Goal: Navigation & Orientation: Find specific page/section

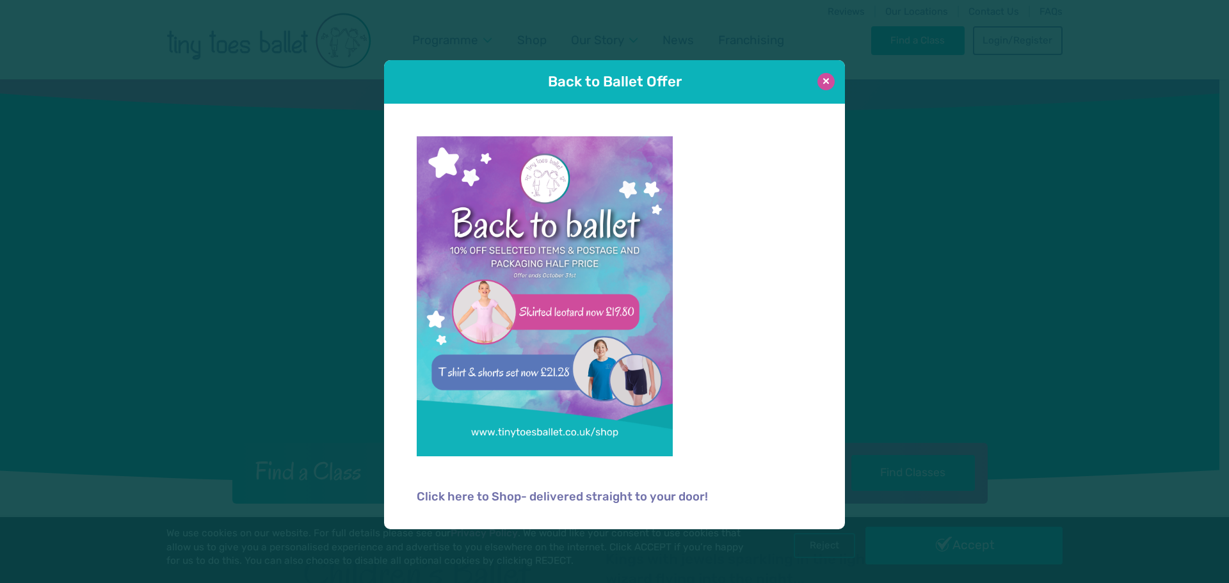
drag, startPoint x: 815, startPoint y: 82, endPoint x: 824, endPoint y: 81, distance: 9.1
click at [822, 81] on div "Back to Ballet Offer" at bounding box center [614, 82] width 461 height 44
click at [827, 81] on button at bounding box center [826, 81] width 17 height 17
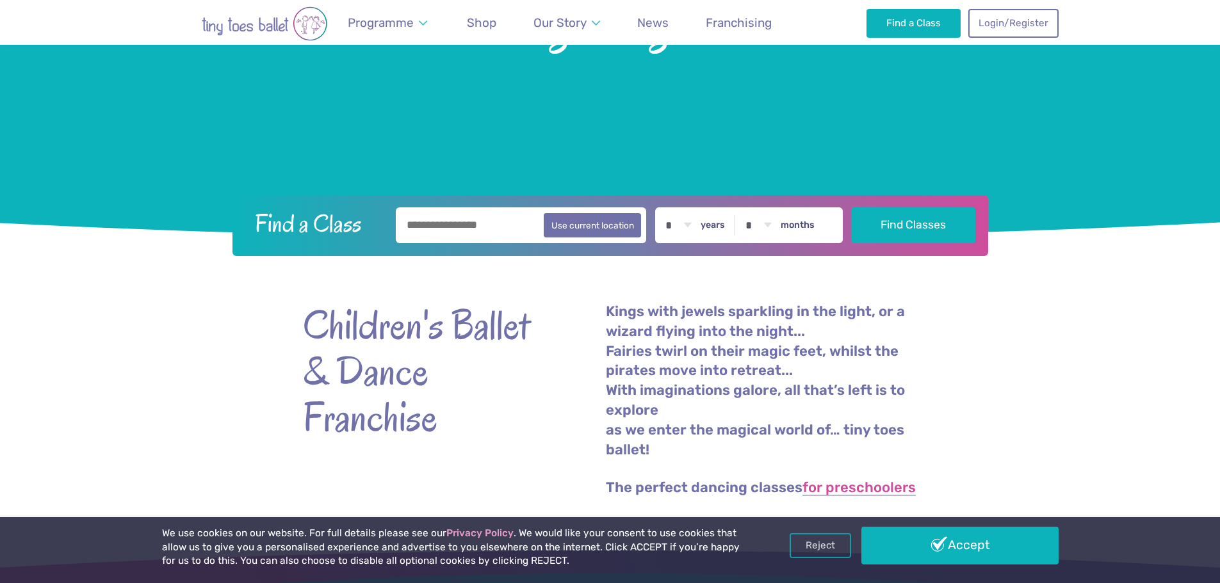
scroll to position [256, 0]
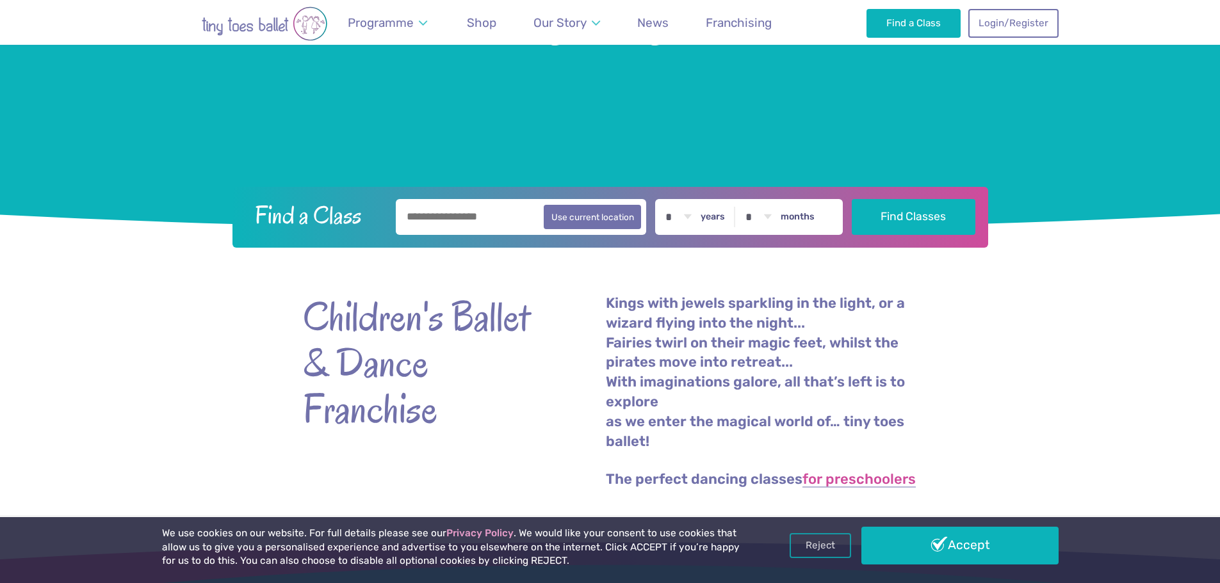
click at [512, 218] on input "text" at bounding box center [521, 217] width 251 height 36
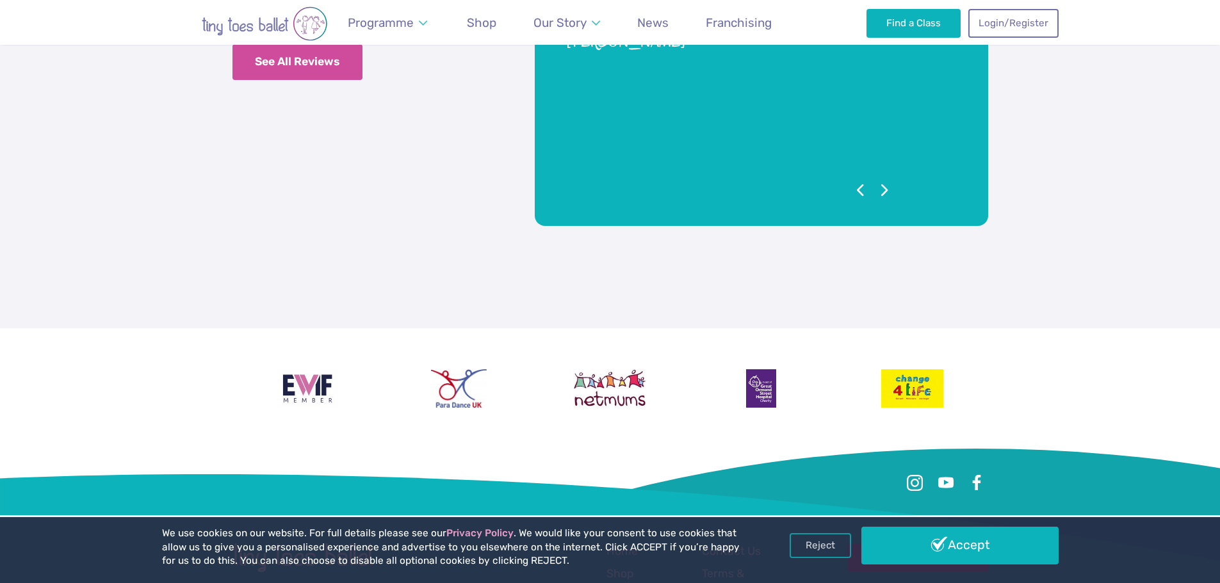
scroll to position [3217, 0]
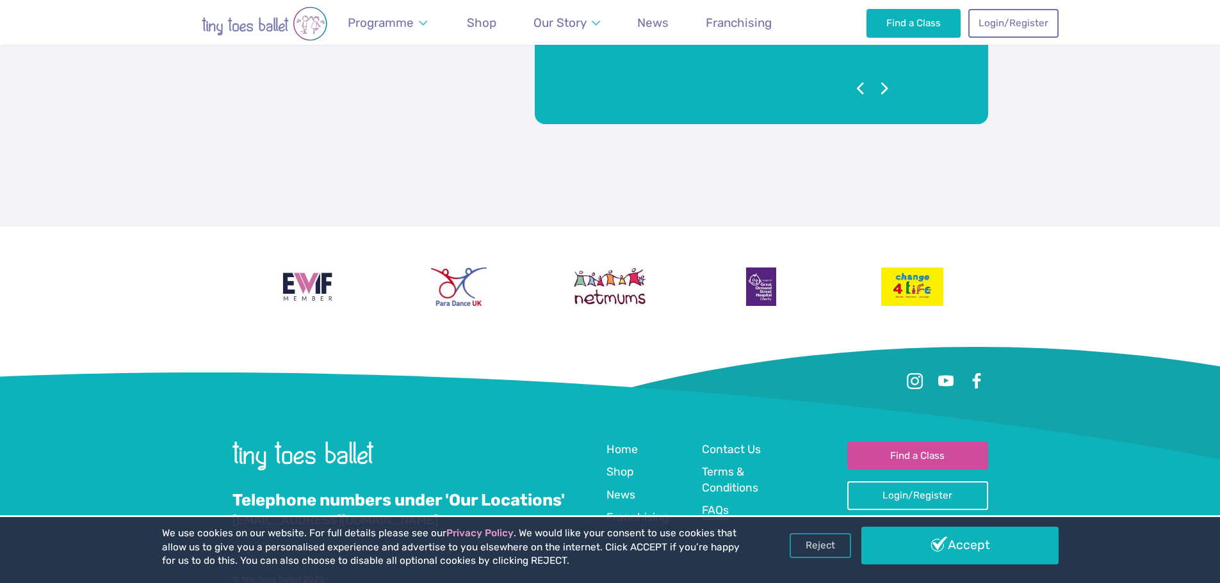
drag, startPoint x: 222, startPoint y: 204, endPoint x: 713, endPoint y: 455, distance: 551.9
click at [797, 472] on div "Quick Links Home Shop News Franchising Contact Us Terms & Conditions FAQs" at bounding box center [726, 487] width 241 height 91
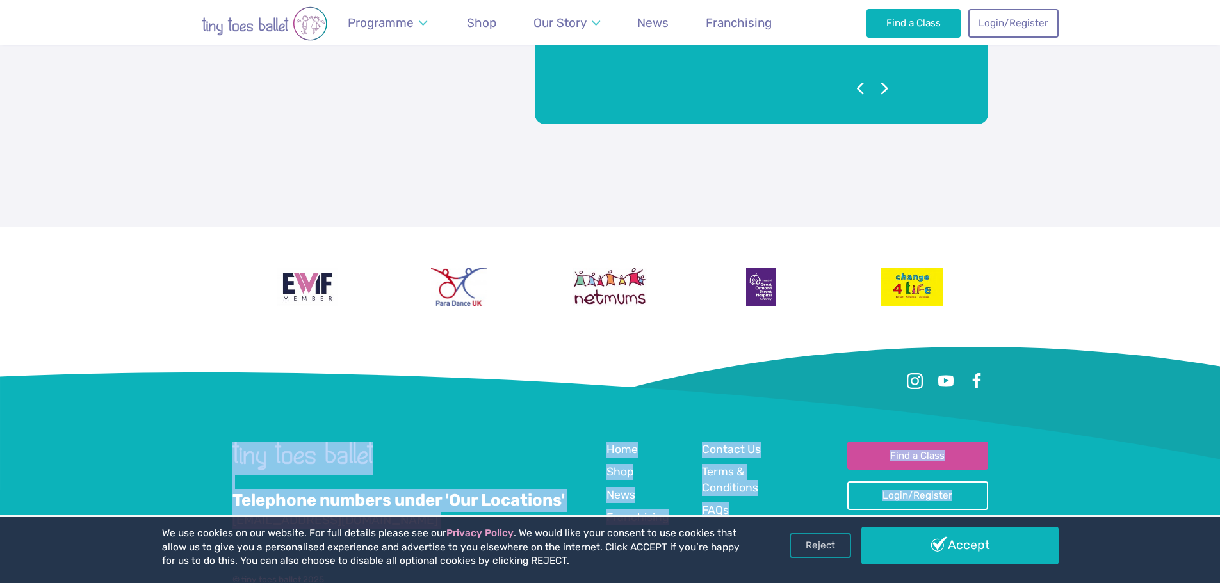
drag, startPoint x: 965, startPoint y: 474, endPoint x: 249, endPoint y: 375, distance: 722.8
click at [263, 381] on div "Telephone numbers under 'Our Locations' info@tinytoesballet.co.uk Quick Links H…" at bounding box center [610, 490] width 756 height 286
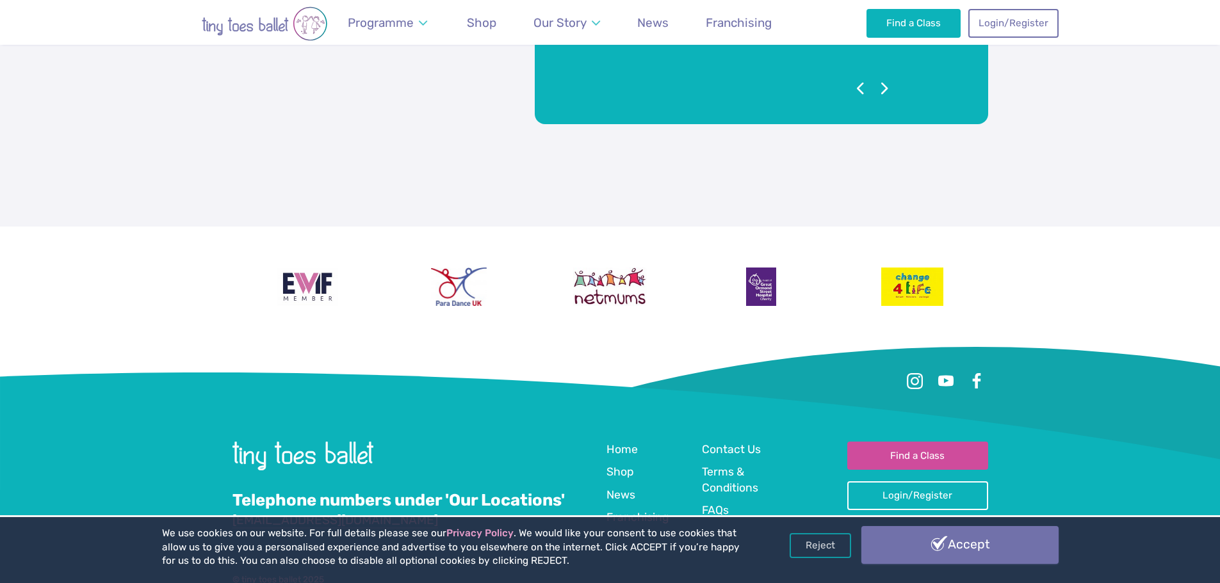
click at [887, 538] on link "Accept" at bounding box center [959, 544] width 197 height 37
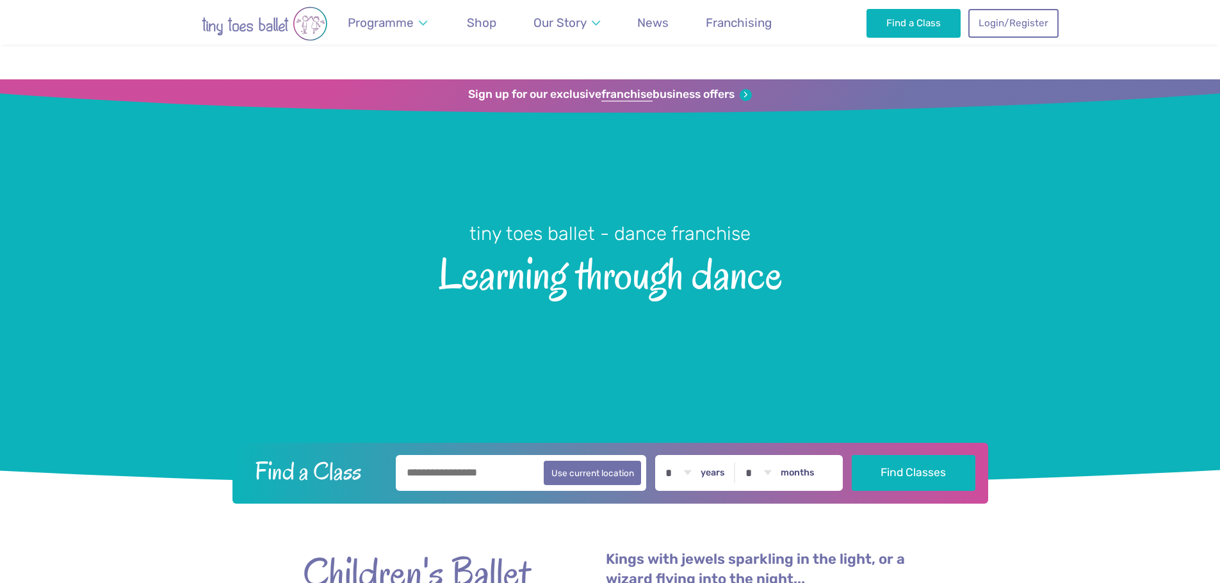
scroll to position [3217, 0]
